Goal: Transaction & Acquisition: Subscribe to service/newsletter

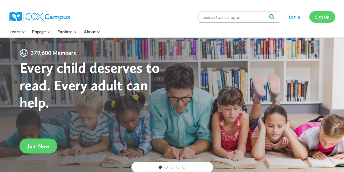
click at [324, 17] on link "Sign Up" at bounding box center [322, 16] width 26 height 11
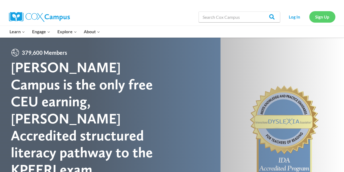
click at [320, 19] on link "Sign Up" at bounding box center [322, 16] width 26 height 11
